Goal: Ask a question

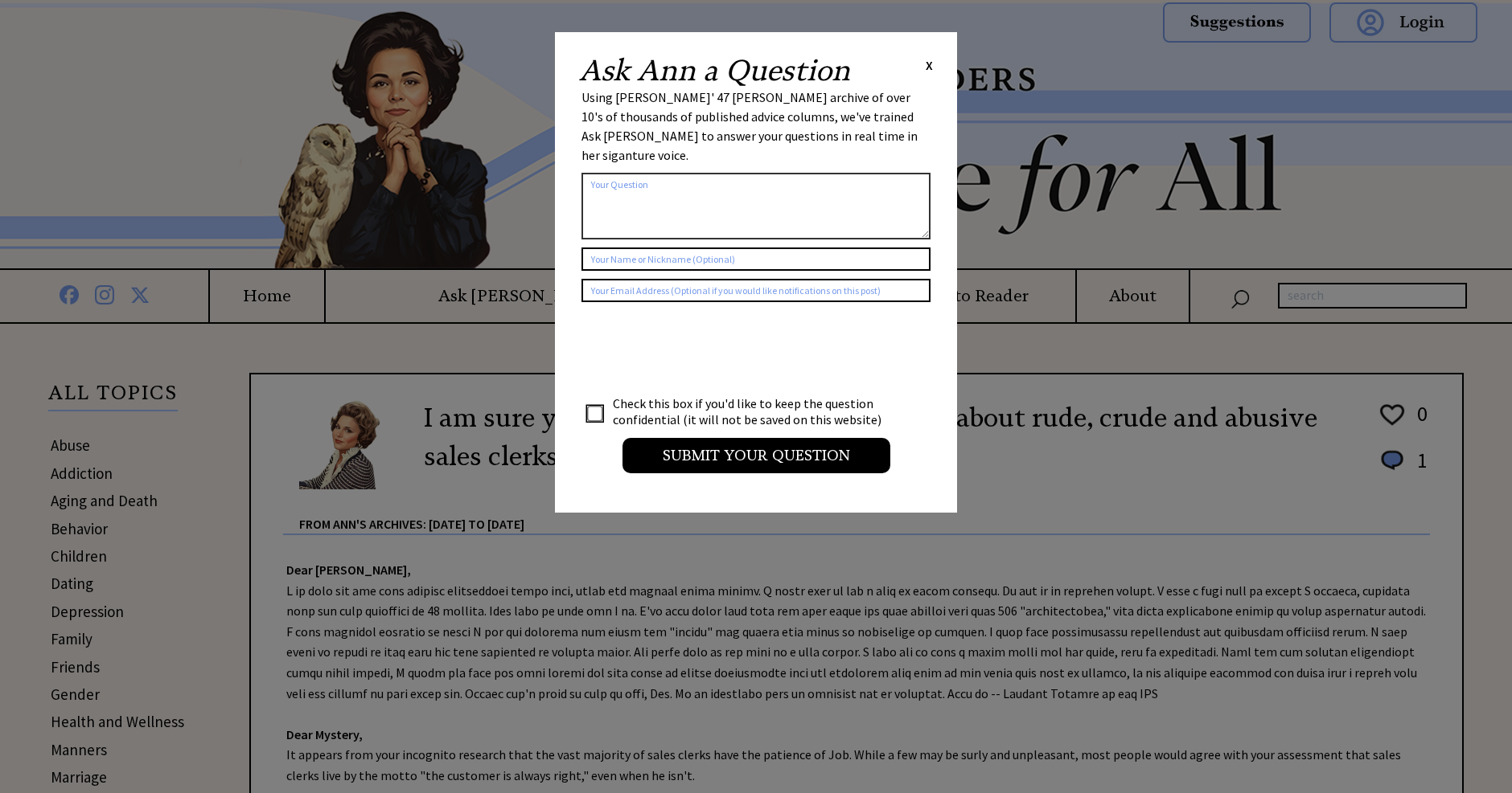
click at [605, 173] on textarea at bounding box center [756, 206] width 349 height 66
type textarea "My husband want to take his daughter Christmas presents to his ex wife house ev…"
click at [664, 260] on input "text" at bounding box center [756, 259] width 349 height 23
type input "[PERSON_NAME] too"
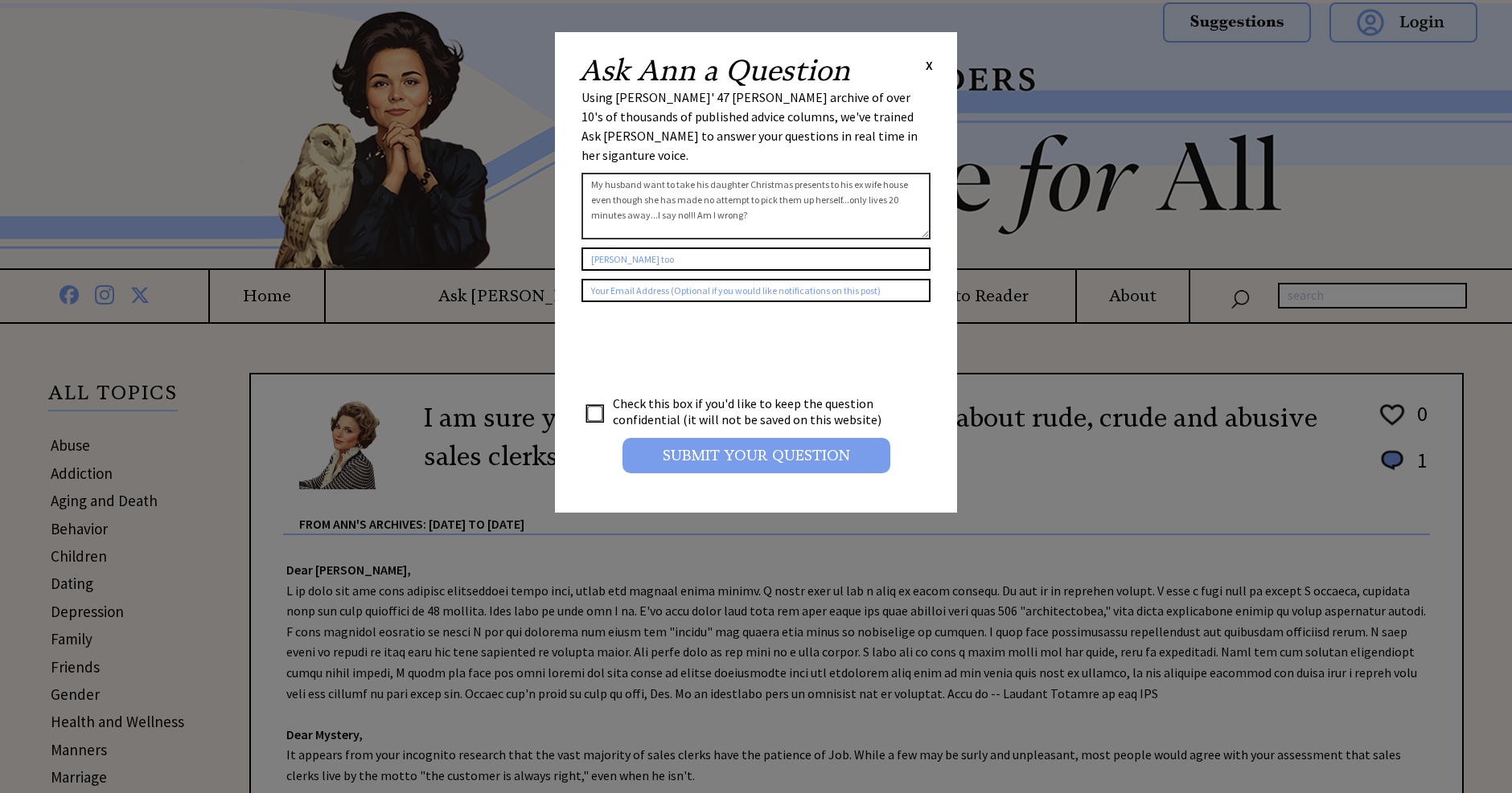
click at [727, 463] on input "Submit your Question" at bounding box center [756, 455] width 268 height 35
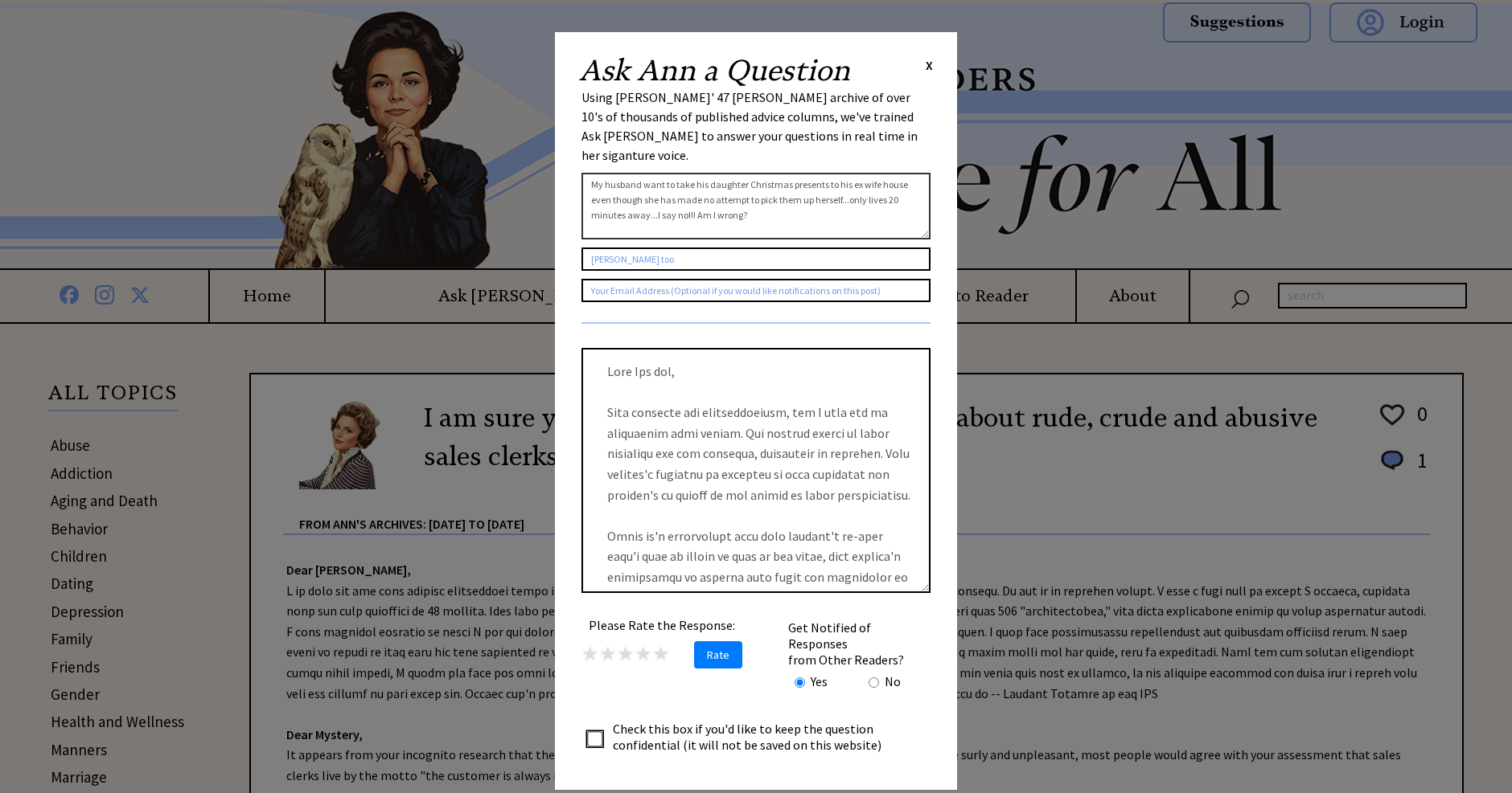
scroll to position [20, 0]
drag, startPoint x: 700, startPoint y: 210, endPoint x: 749, endPoint y: 207, distance: 49.1
click at [749, 207] on textarea "My husband want to take his daughter Christmas presents to his ex wife house ev…" at bounding box center [756, 206] width 349 height 66
drag, startPoint x: 877, startPoint y: 195, endPoint x: 895, endPoint y: 201, distance: 19.0
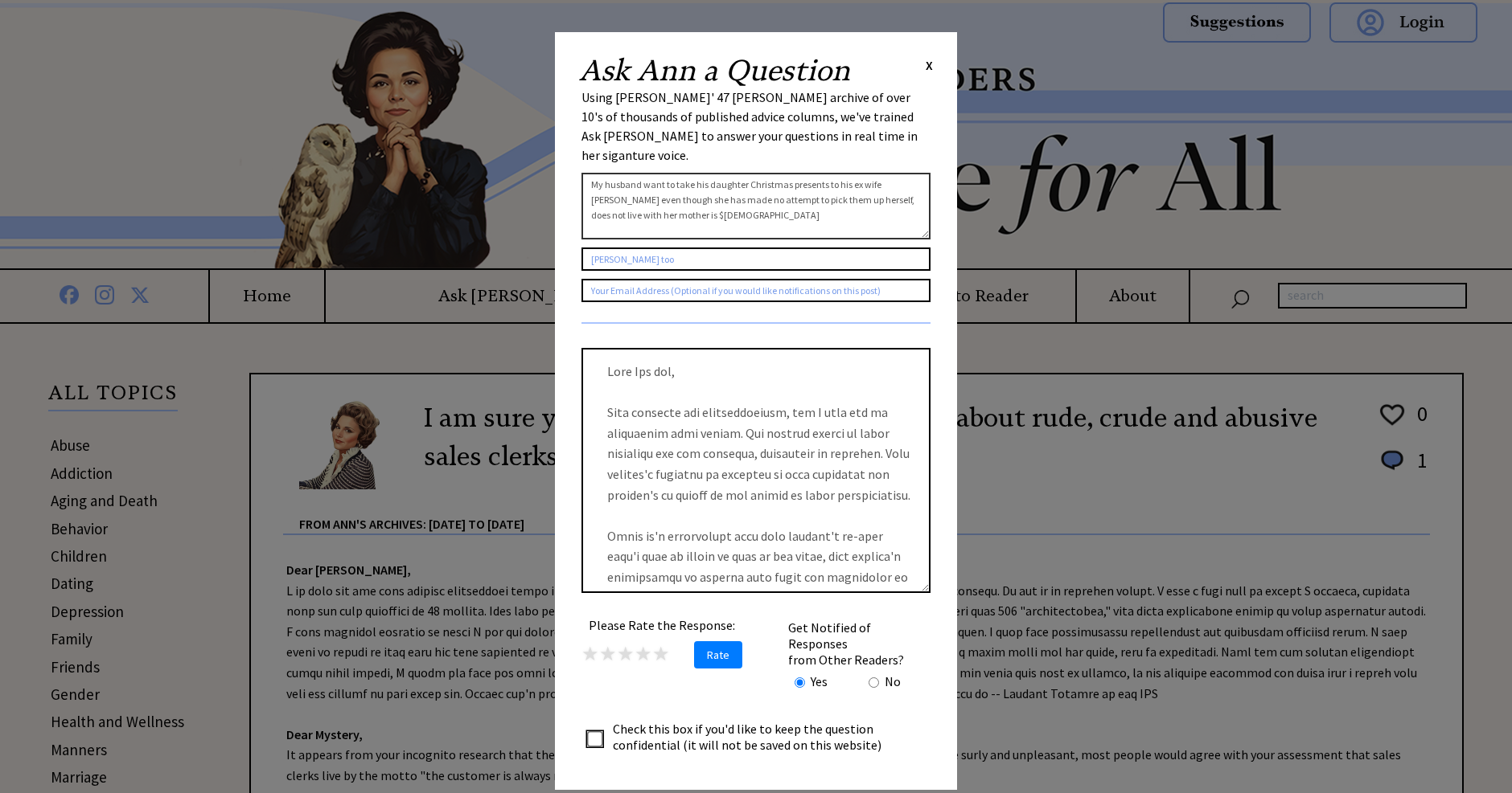
click at [895, 201] on textarea "My husband want to take his daughter Christmas presents to his ex wife [PERSON_…" at bounding box center [756, 206] width 349 height 66
click at [641, 212] on textarea "My husband want to take his daughter Christmas presents to his ex wife [PERSON_…" at bounding box center [756, 206] width 349 height 66
type textarea "My husband want to take his daughter Christmas presents to his ex wife [PERSON_…"
click at [641, 260] on input "[PERSON_NAME] too" at bounding box center [756, 259] width 349 height 23
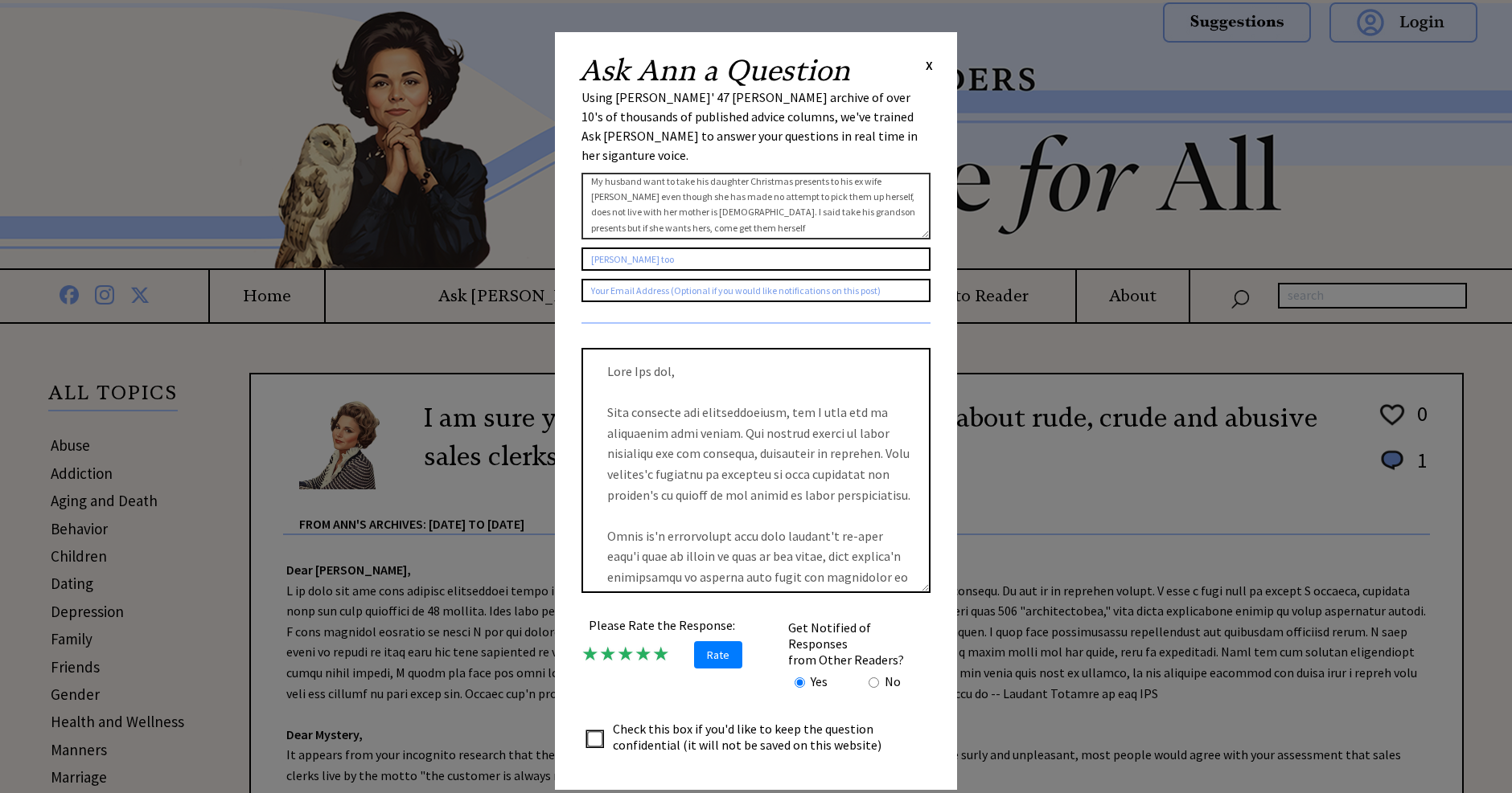
click at [927, 65] on span "X" at bounding box center [929, 65] width 7 height 16
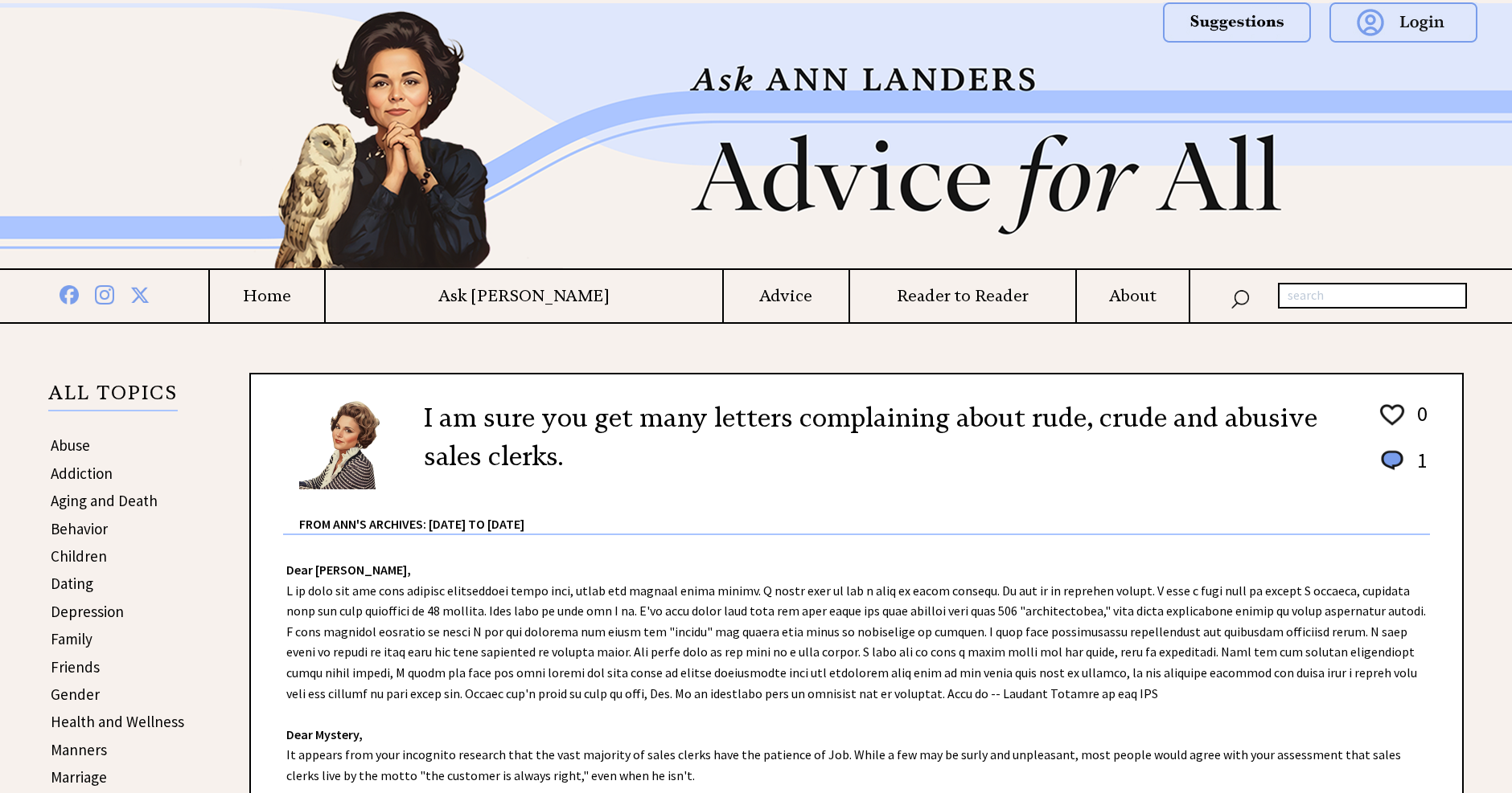
click at [323, 299] on h4 "Home" at bounding box center [267, 296] width 113 height 20
click at [549, 300] on h4 "Ask [PERSON_NAME]" at bounding box center [523, 296] width 396 height 20
click at [531, 299] on h4 "Ask [PERSON_NAME]" at bounding box center [523, 296] width 396 height 20
